Goal: Information Seeking & Learning: Find specific fact

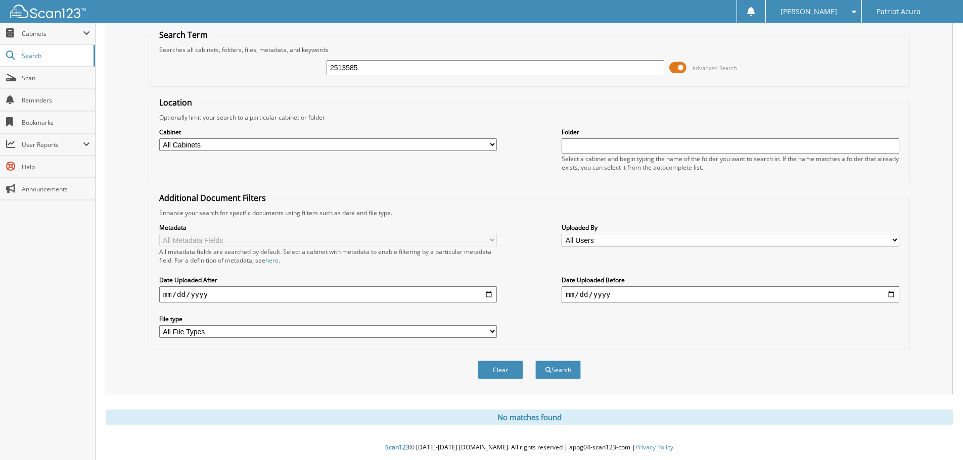
click at [358, 69] on input "2513585" at bounding box center [496, 67] width 338 height 15
click at [345, 67] on input "407" at bounding box center [496, 67] width 338 height 15
type input "40766"
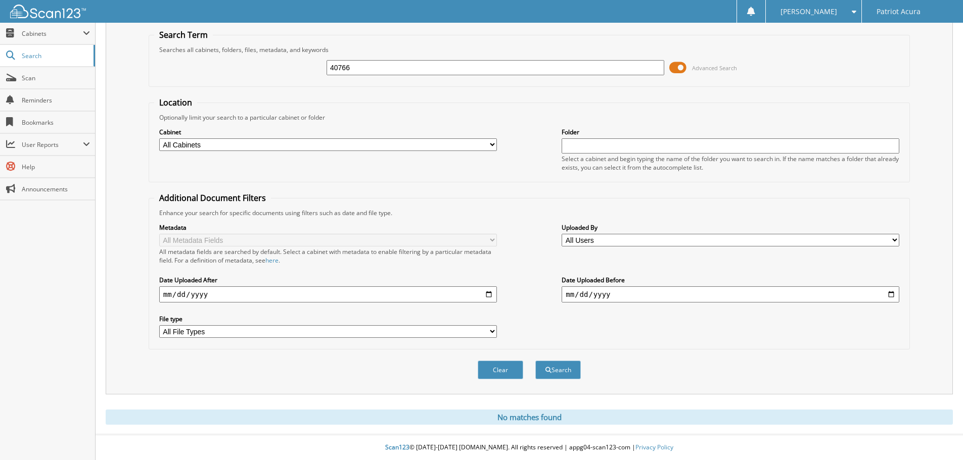
click at [535, 361] on button "Search" at bounding box center [557, 370] width 45 height 19
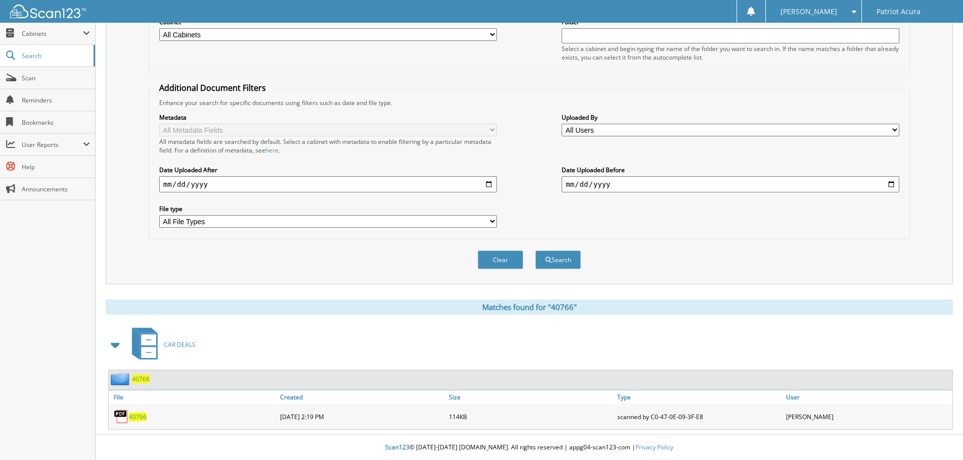
click at [145, 413] on span "40766" at bounding box center [138, 417] width 18 height 9
